Goal: Task Accomplishment & Management: Use online tool/utility

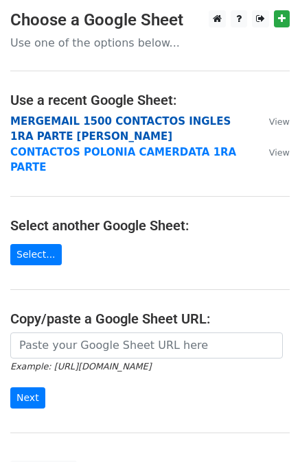
click at [110, 122] on strong "MERGEMAIL 1500 CONTACTOS INGLES 1RA PARTE [PERSON_NAME]" at bounding box center [120, 129] width 220 height 28
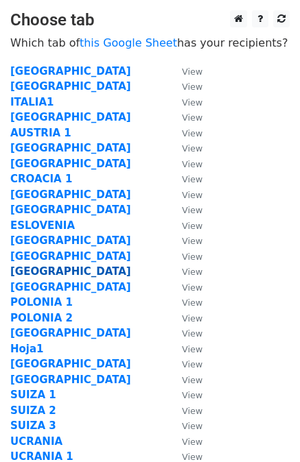
click at [49, 269] on strong "CABO VERDE" at bounding box center [70, 271] width 121 height 12
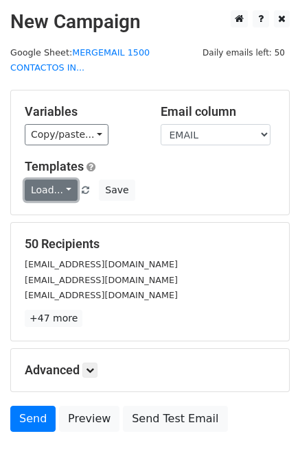
click at [53, 180] on link "Load..." at bounding box center [51, 190] width 53 height 21
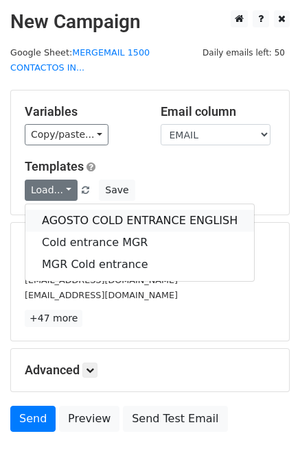
click at [53, 210] on link "AGOSTO COLD ENTRANCE ENGLISH" at bounding box center [139, 221] width 228 height 22
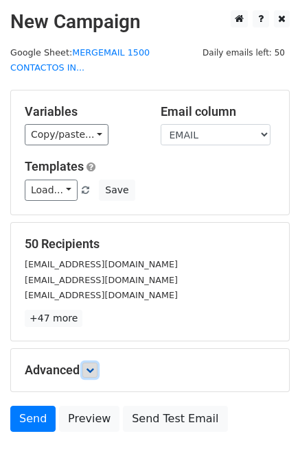
click at [88, 366] on icon at bounding box center [90, 370] width 8 height 8
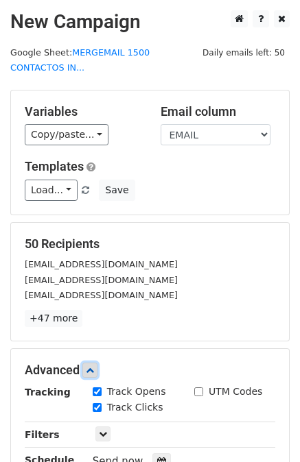
click at [92, 366] on icon at bounding box center [90, 370] width 8 height 8
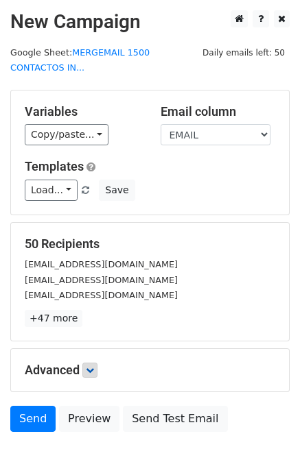
scroll to position [69, 0]
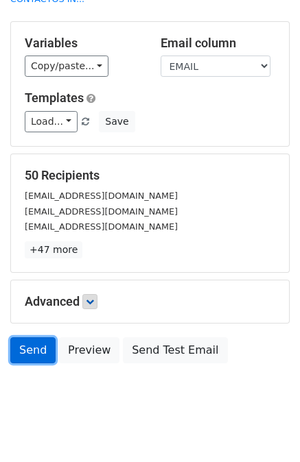
click at [30, 341] on link "Send" at bounding box center [32, 350] width 45 height 26
